Goal: Task Accomplishment & Management: Use online tool/utility

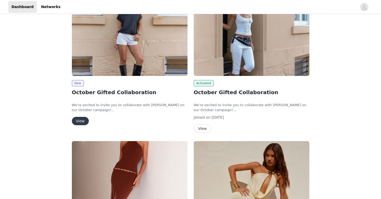
scroll to position [34, 0]
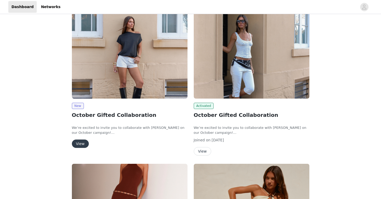
click at [78, 140] on button "View" at bounding box center [80, 143] width 17 height 8
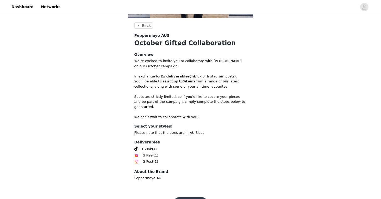
scroll to position [102, 0]
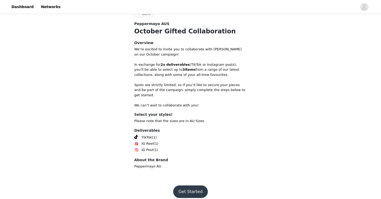
click at [187, 187] on button "Get Started" at bounding box center [190, 191] width 35 height 13
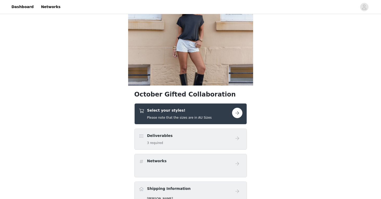
scroll to position [29, 0]
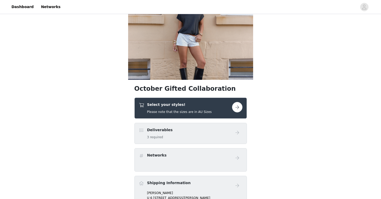
click at [239, 108] on button "button" at bounding box center [237, 107] width 10 height 10
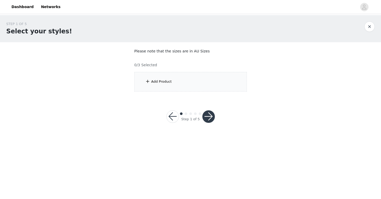
click at [186, 87] on div "Add Product" at bounding box center [191, 82] width 113 height 20
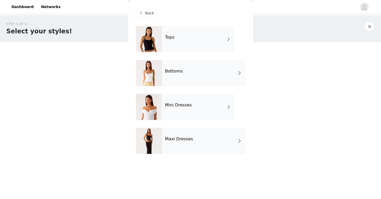
click at [181, 49] on div "Tops" at bounding box center [198, 39] width 72 height 26
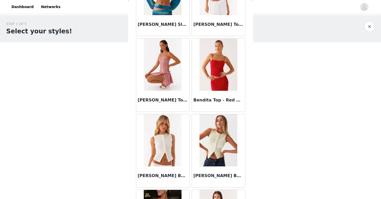
scroll to position [275, 0]
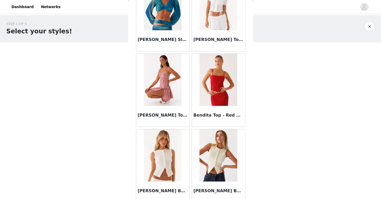
click at [215, 83] on img at bounding box center [219, 80] width 38 height 52
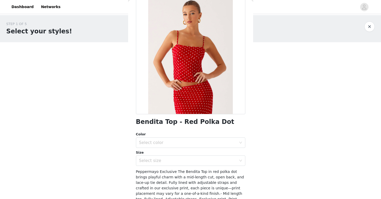
scroll to position [30, 0]
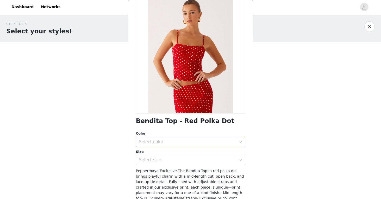
click at [192, 142] on div "Select color" at bounding box center [188, 141] width 98 height 5
click at [189, 155] on li "Red Polka Dot" at bounding box center [191, 153] width 110 height 8
click at [187, 165] on div "Bendita Top - Red Polka Dot Color Select color Red Polka Dot Size Select size P…" at bounding box center [191, 123] width 110 height 254
click at [187, 161] on div "Select size" at bounding box center [188, 159] width 98 height 5
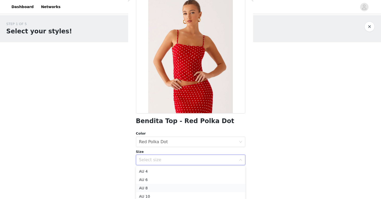
click at [184, 189] on li "AU 8" at bounding box center [191, 188] width 110 height 8
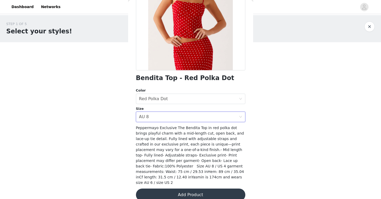
scroll to position [76, 0]
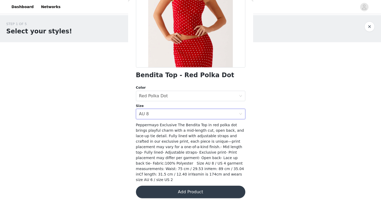
click at [188, 189] on button "Add Product" at bounding box center [191, 192] width 110 height 13
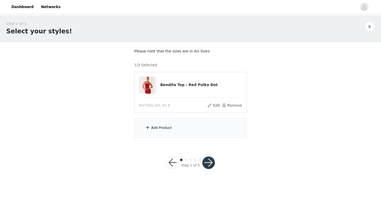
click at [179, 132] on div "Add Product" at bounding box center [191, 128] width 113 height 20
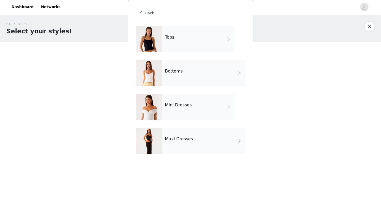
click at [184, 145] on div "Maxi Dresses" at bounding box center [203, 141] width 83 height 26
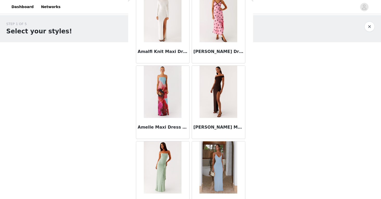
scroll to position [599, 0]
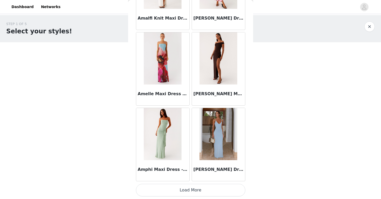
click at [197, 187] on button "Load More" at bounding box center [191, 190] width 110 height 13
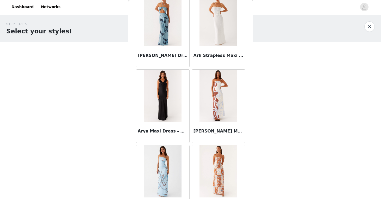
scroll to position [1355, 0]
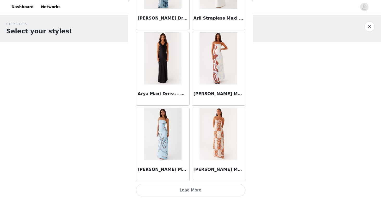
click at [211, 191] on button "Load More" at bounding box center [191, 190] width 110 height 13
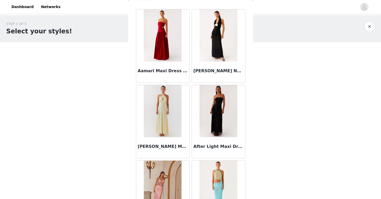
scroll to position [0, 0]
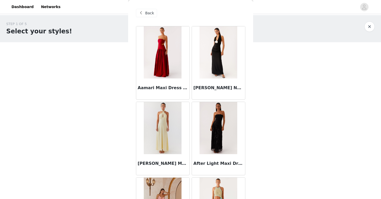
click at [144, 13] on div "Back" at bounding box center [146, 13] width 21 height 8
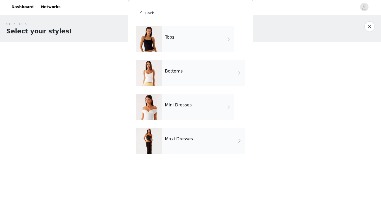
click at [168, 70] on h4 "Bottoms" at bounding box center [174, 71] width 18 height 5
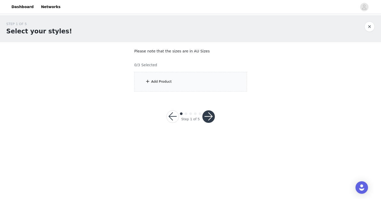
click at [175, 77] on div "Add Product" at bounding box center [191, 82] width 113 height 20
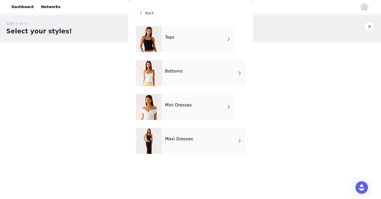
click at [197, 68] on div "Bottoms" at bounding box center [203, 73] width 83 height 26
